Goal: Check status: Check status

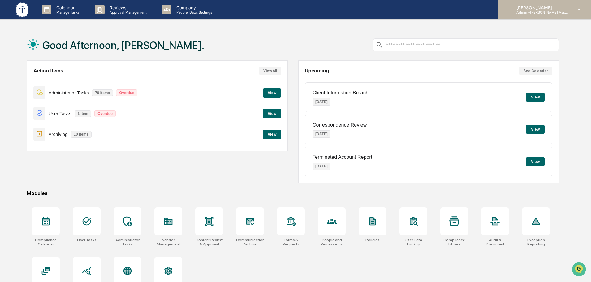
click at [570, 4] on div "[PERSON_NAME] Admin • [PERSON_NAME] Asset Management LLC" at bounding box center [544, 9] width 92 height 19
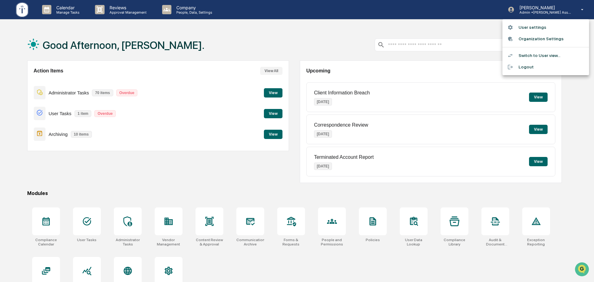
click at [208, 31] on div at bounding box center [297, 141] width 594 height 282
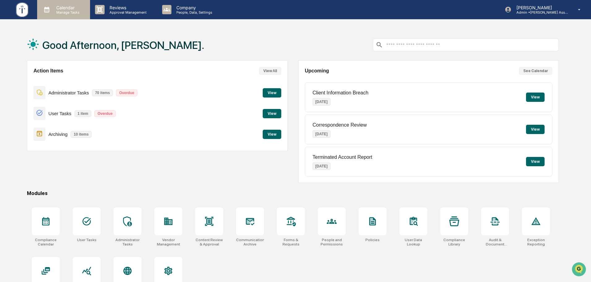
click at [58, 8] on p "Calendar" at bounding box center [66, 7] width 31 height 5
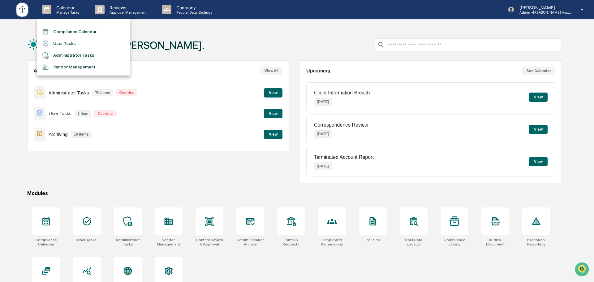
click at [67, 44] on li "User Tasks" at bounding box center [83, 43] width 93 height 12
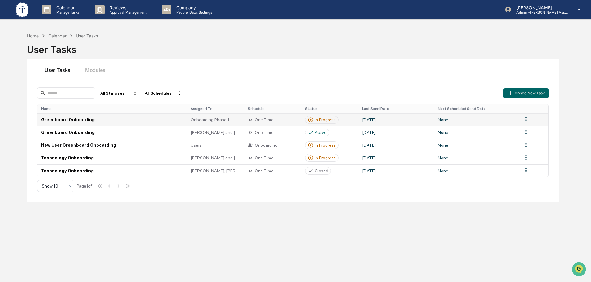
click at [325, 119] on div "In Progress" at bounding box center [324, 119] width 21 height 5
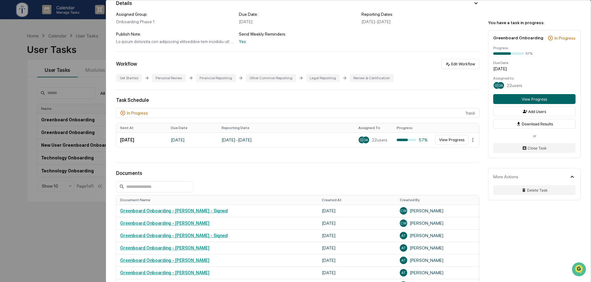
scroll to position [103, 0]
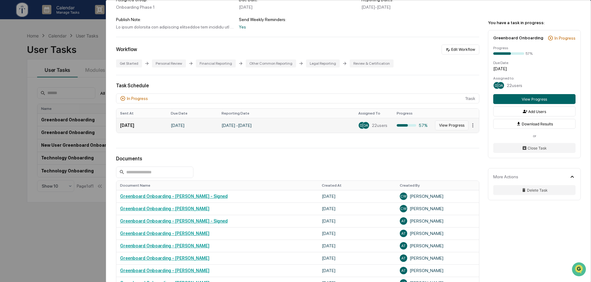
click at [453, 121] on button "View Progress" at bounding box center [451, 125] width 33 height 10
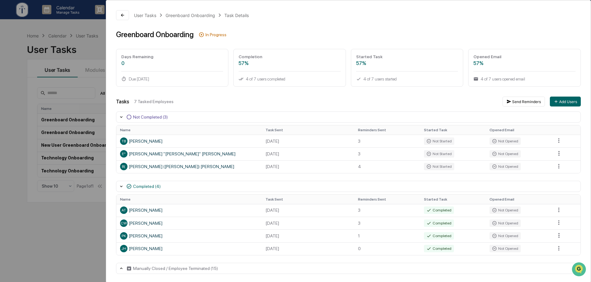
click at [72, 234] on div "User Tasks Greenboard Onboarding Task Details Greenboard Onboarding In Progress…" at bounding box center [295, 141] width 591 height 282
